Goal: Information Seeking & Learning: Learn about a topic

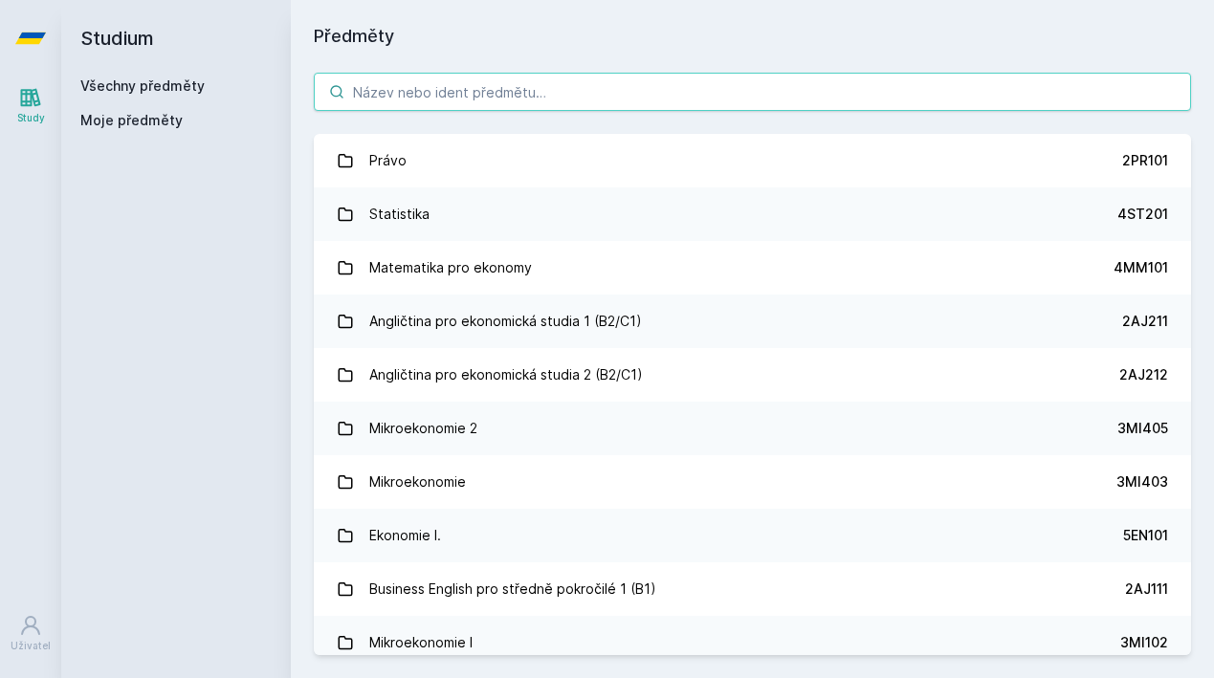
click at [492, 97] on input "search" at bounding box center [752, 92] width 877 height 38
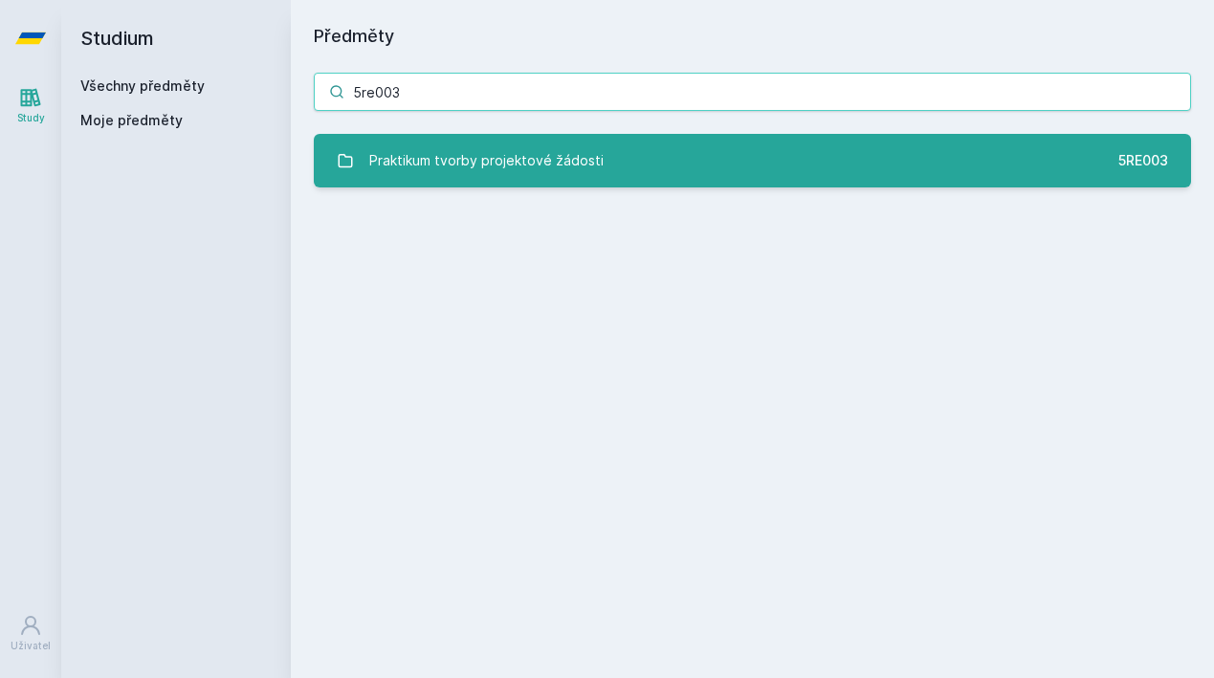
type input "5re003"
click at [404, 177] on div "Praktikum tvorby projektové žádosti" at bounding box center [486, 161] width 234 height 38
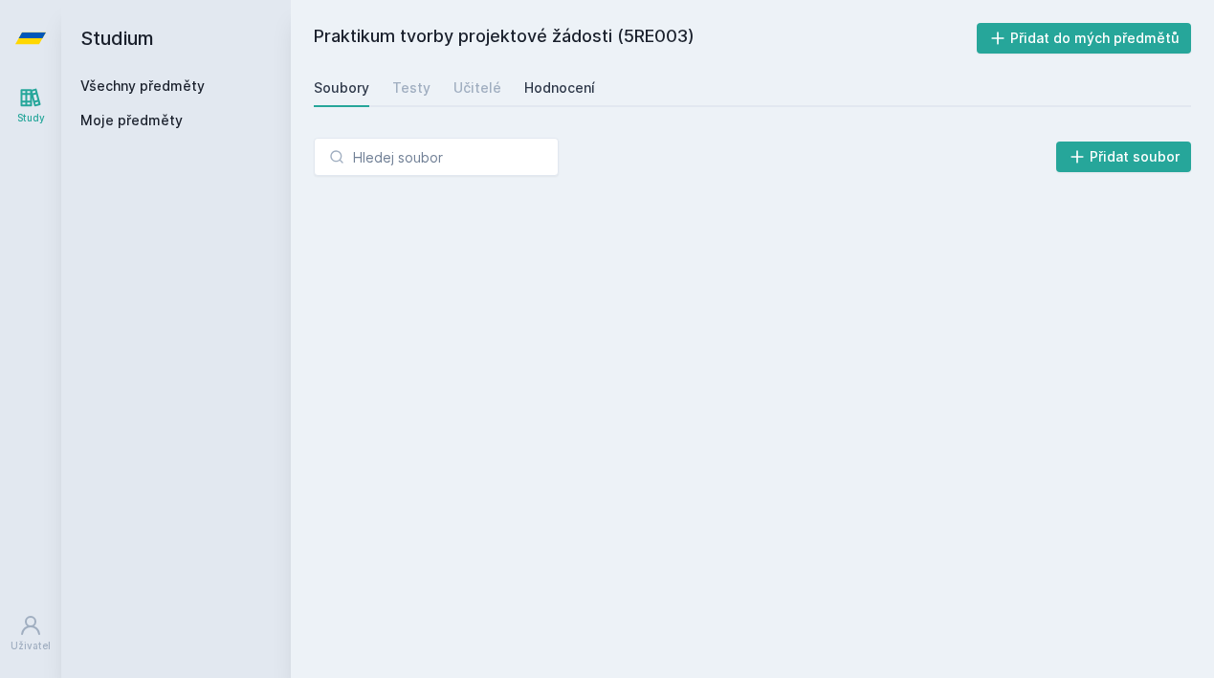
click at [541, 78] on div "Hodnocení" at bounding box center [559, 87] width 71 height 19
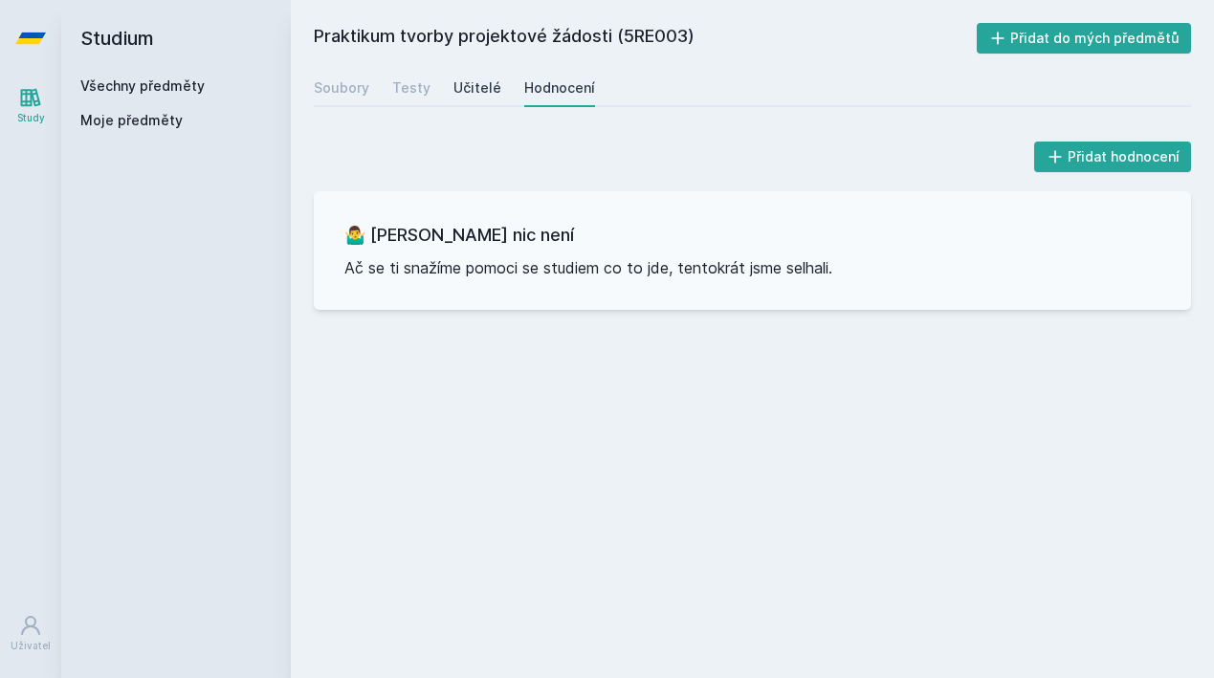
click at [463, 94] on div "Učitelé" at bounding box center [477, 87] width 48 height 19
click at [378, 92] on div "Soubory Testy Učitelé Hodnocení" at bounding box center [752, 88] width 877 height 38
click at [409, 90] on div "Testy" at bounding box center [411, 87] width 38 height 19
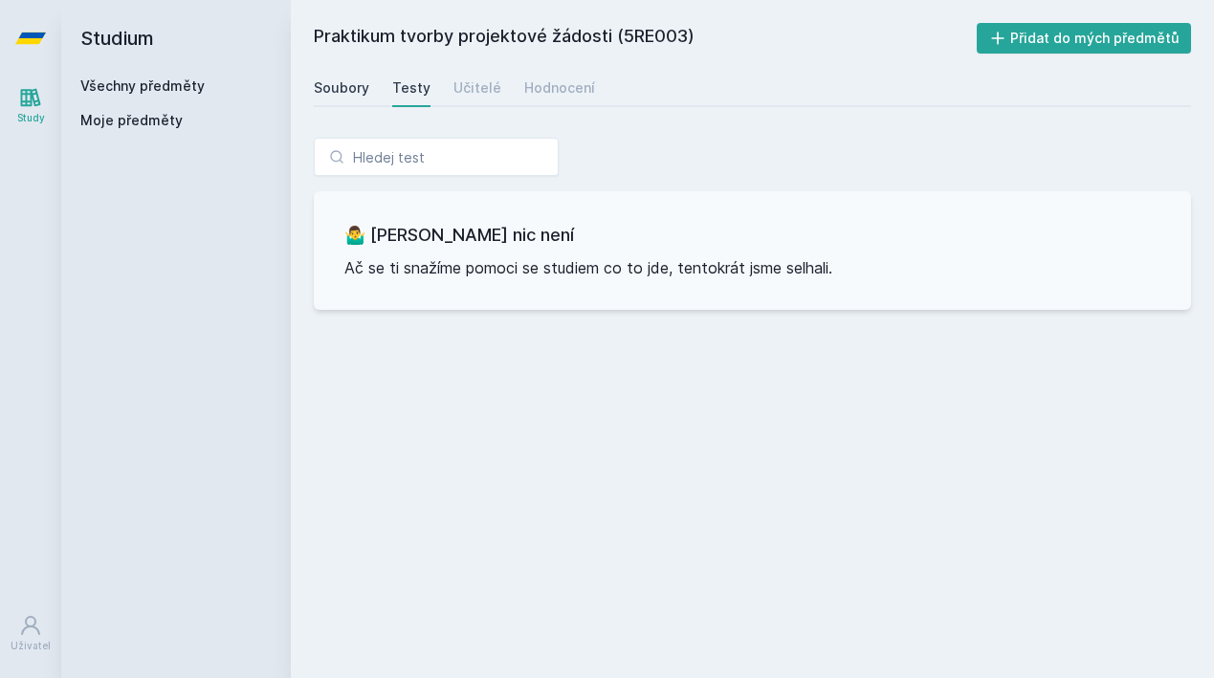
click at [349, 90] on div "Soubory" at bounding box center [341, 87] width 55 height 19
click at [409, 93] on div "Testy" at bounding box center [411, 87] width 38 height 19
click at [500, 83] on div "Soubory Testy Učitelé Hodnocení" at bounding box center [752, 88] width 877 height 38
